Goal: Find specific page/section: Find specific page/section

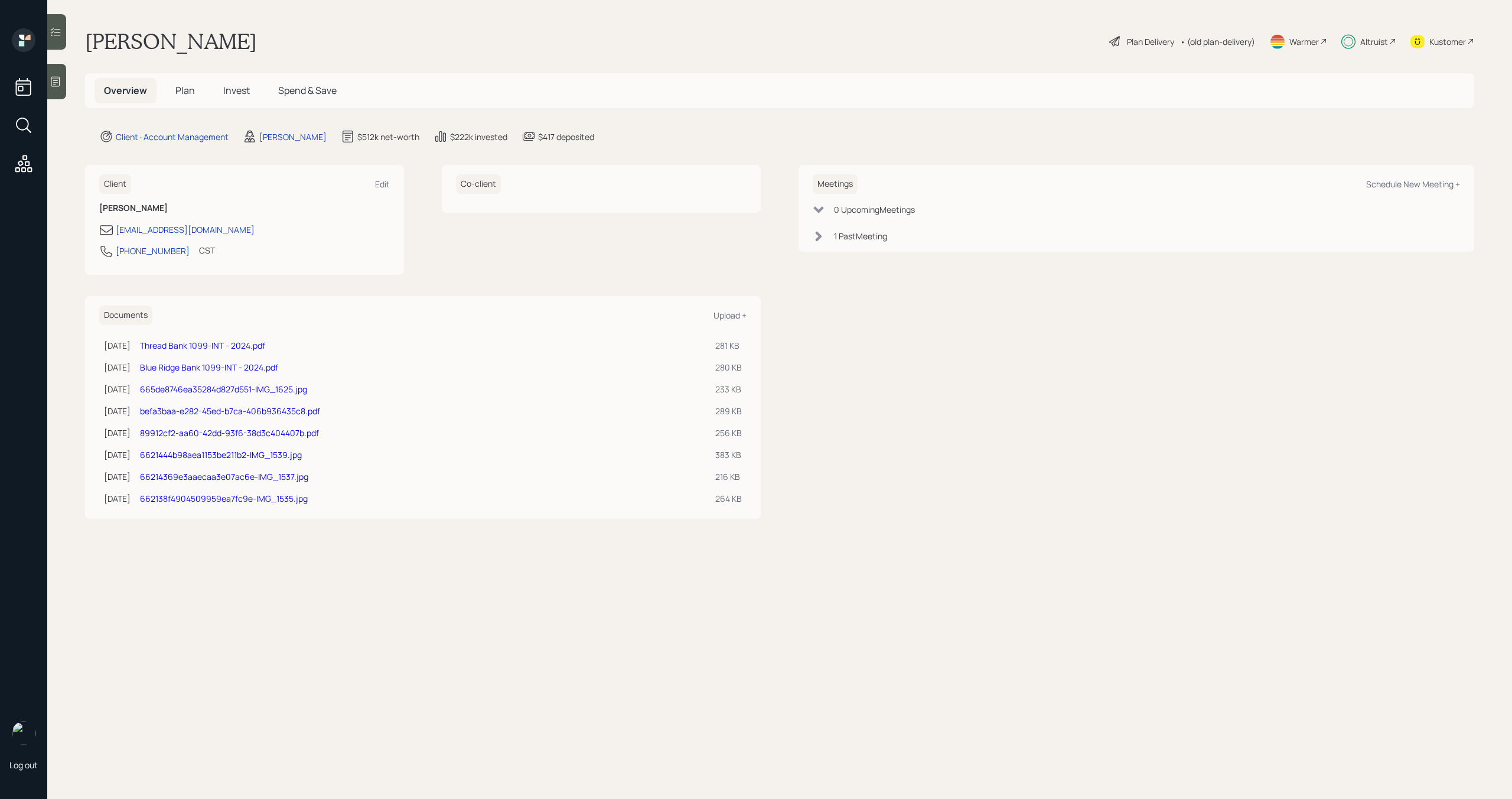
click at [1363, 44] on div "Altruist" at bounding box center [1374, 42] width 27 height 13
